Goal: Entertainment & Leisure: Consume media (video, audio)

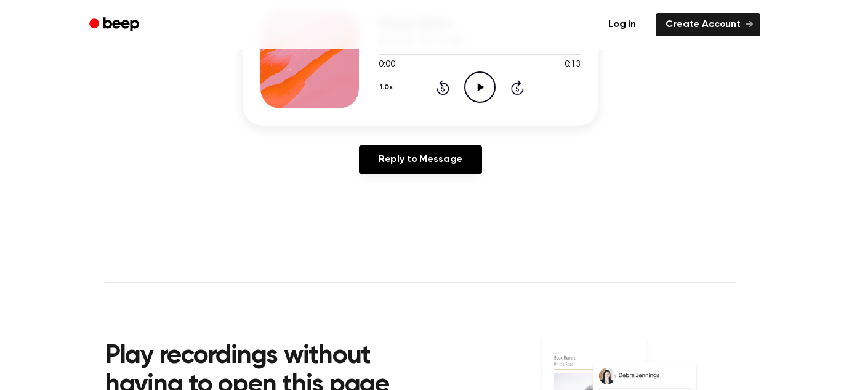
scroll to position [196, 0]
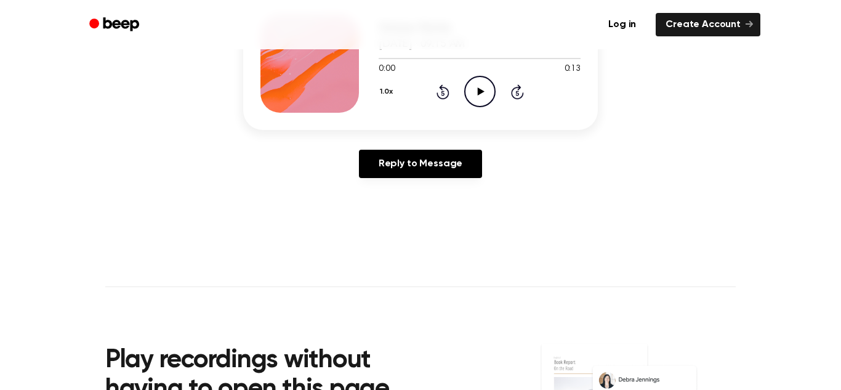
click at [472, 91] on icon "Play Audio" at bounding box center [479, 91] width 31 height 31
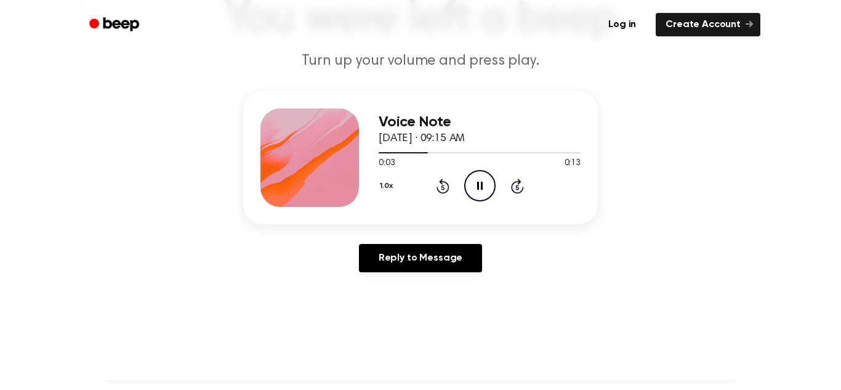
scroll to position [103, 0]
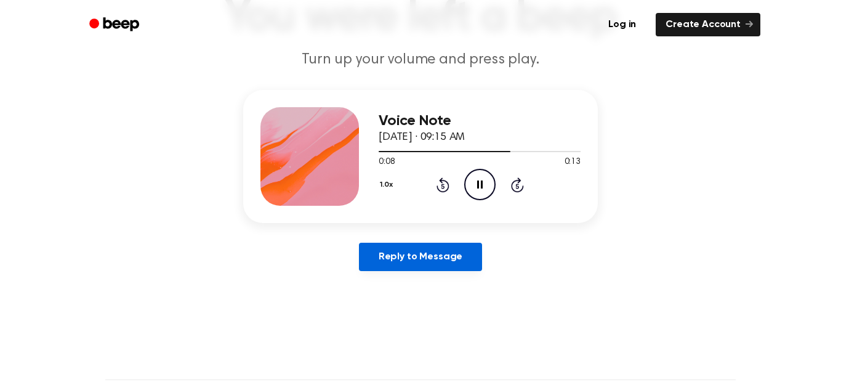
click at [430, 260] on link "Reply to Message" at bounding box center [420, 257] width 123 height 28
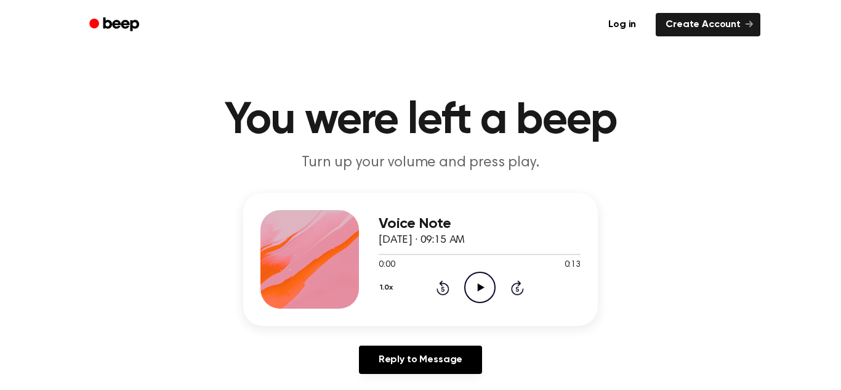
click at [470, 293] on icon "Play Audio" at bounding box center [479, 287] width 31 height 31
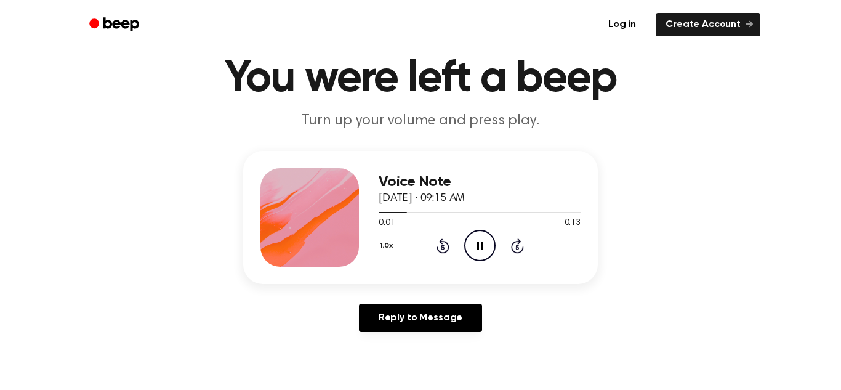
scroll to position [36, 0]
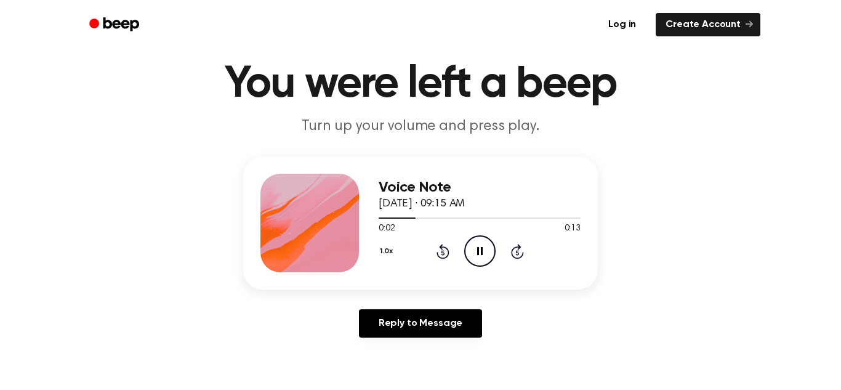
click at [425, 318] on link "Reply to Message" at bounding box center [420, 323] width 123 height 28
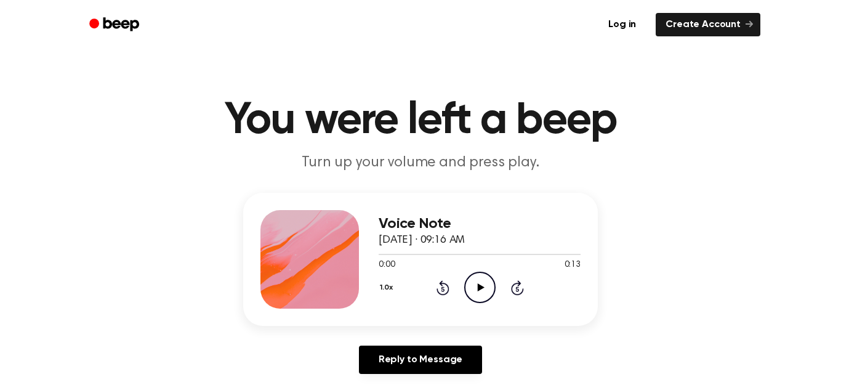
click at [477, 284] on icon at bounding box center [480, 287] width 7 height 8
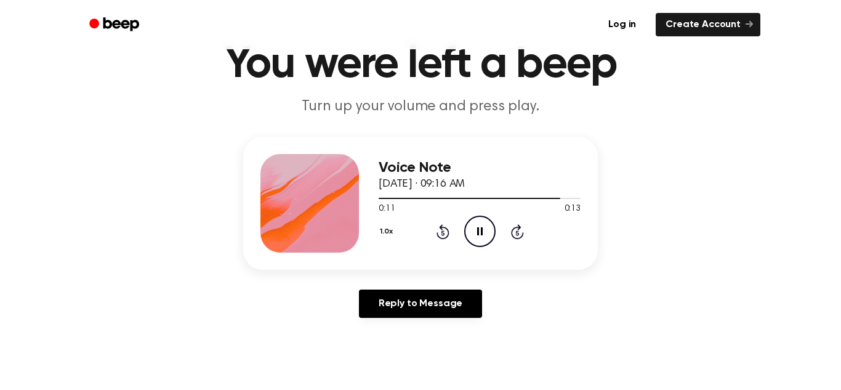
scroll to position [54, 0]
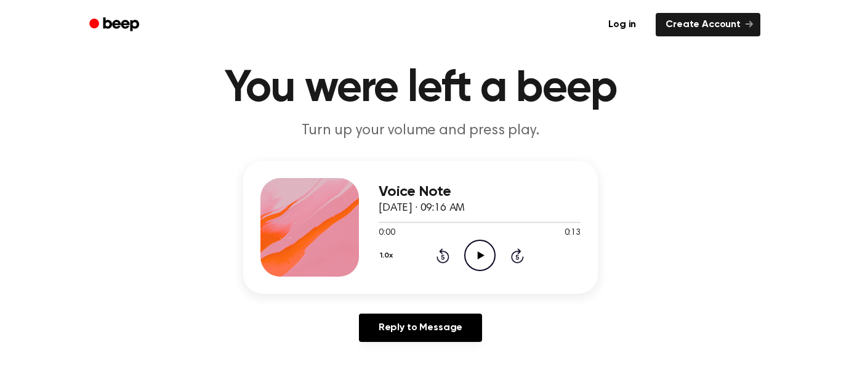
scroll to position [34, 0]
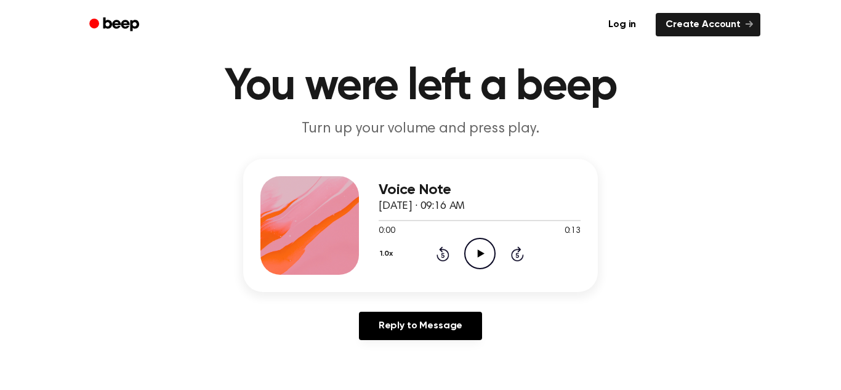
click at [468, 246] on icon "Play Audio" at bounding box center [479, 253] width 31 height 31
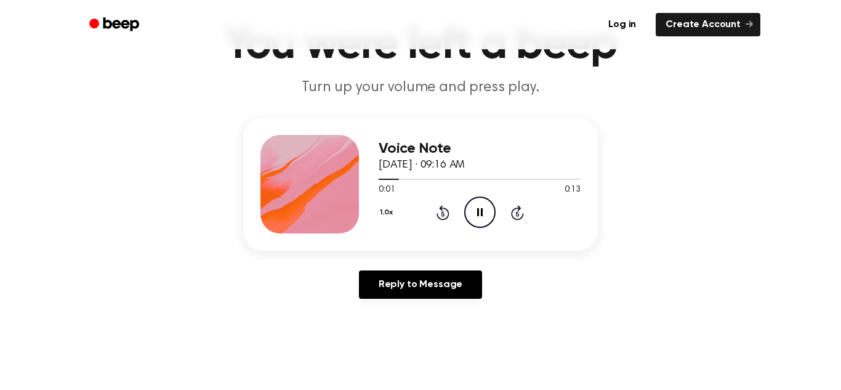
scroll to position [75, 0]
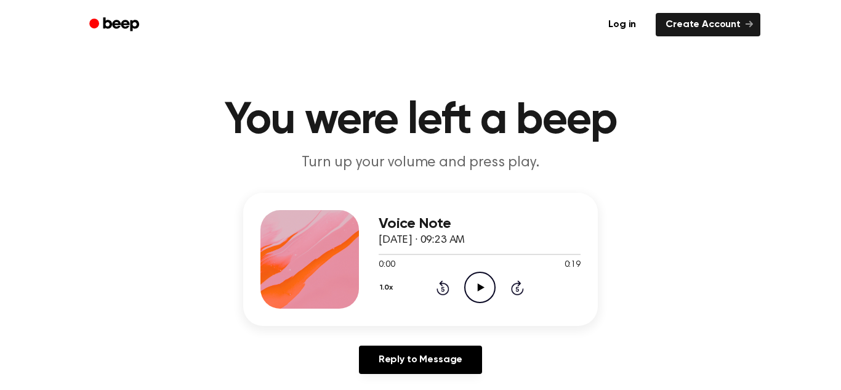
click at [474, 287] on icon "Play Audio" at bounding box center [479, 287] width 31 height 31
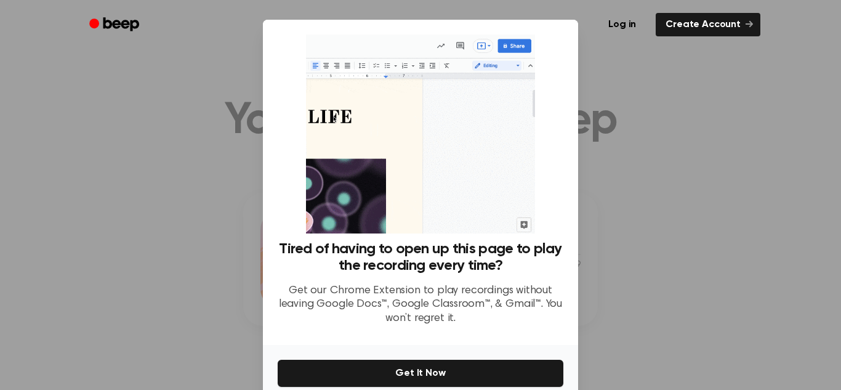
scroll to position [6, 0]
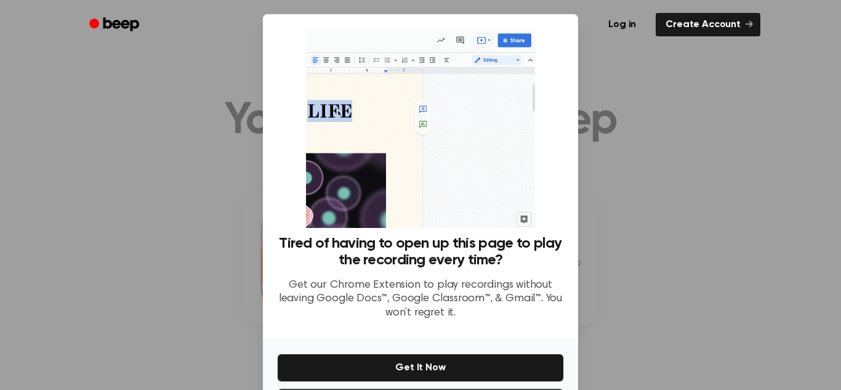
click at [637, 255] on div at bounding box center [420, 195] width 841 height 390
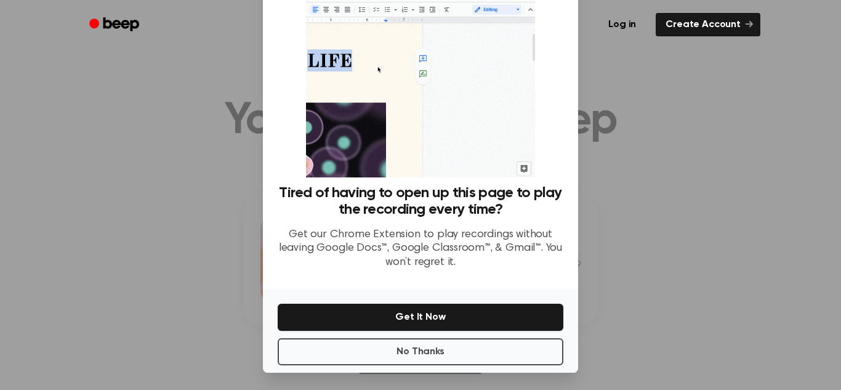
scroll to position [58, 0]
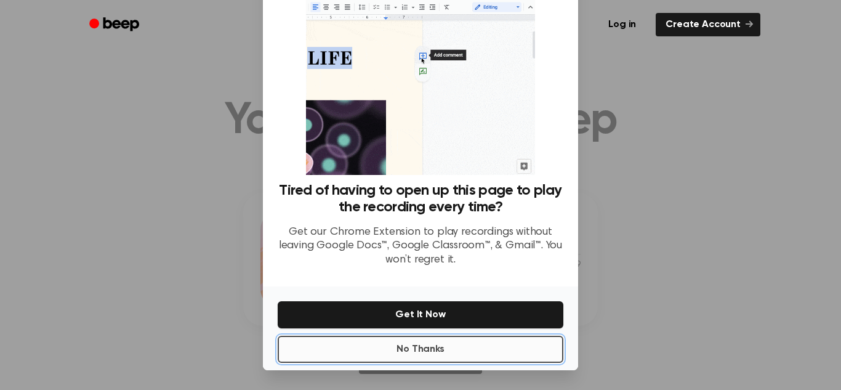
click at [439, 346] on button "No Thanks" at bounding box center [421, 349] width 286 height 27
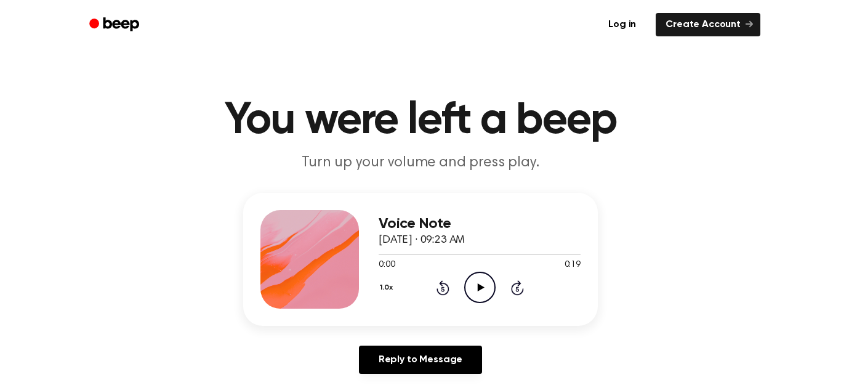
click at [484, 292] on icon "Play Audio" at bounding box center [479, 287] width 31 height 31
click at [481, 288] on icon at bounding box center [480, 287] width 7 height 8
click at [476, 295] on icon "Play Audio" at bounding box center [479, 287] width 31 height 31
click at [482, 292] on icon "Play Audio" at bounding box center [479, 287] width 31 height 31
